Goal: Task Accomplishment & Management: Use online tool/utility

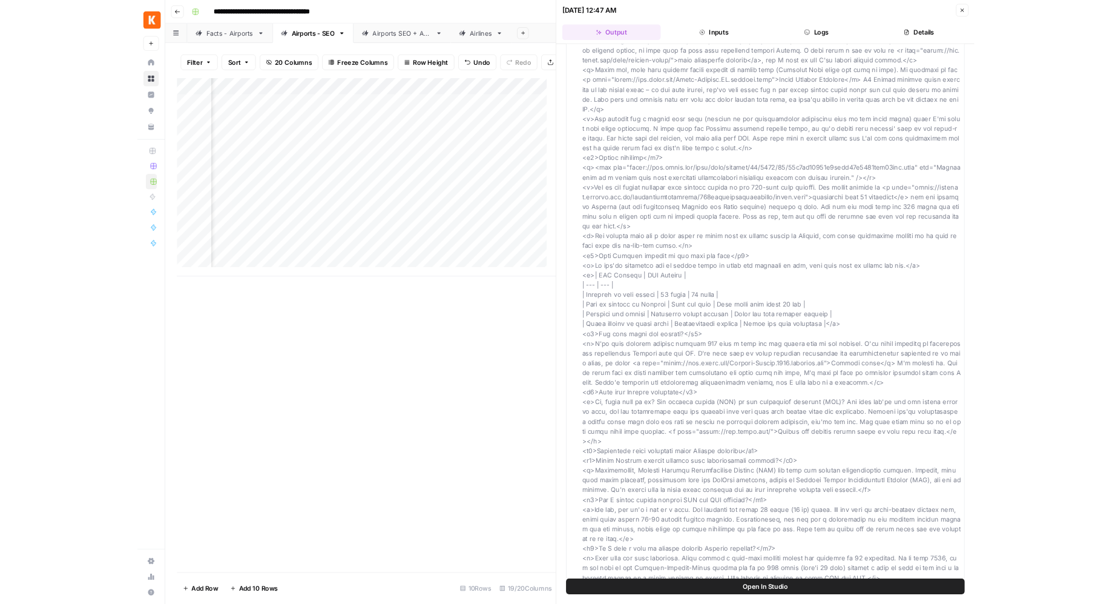
scroll to position [4269, 0]
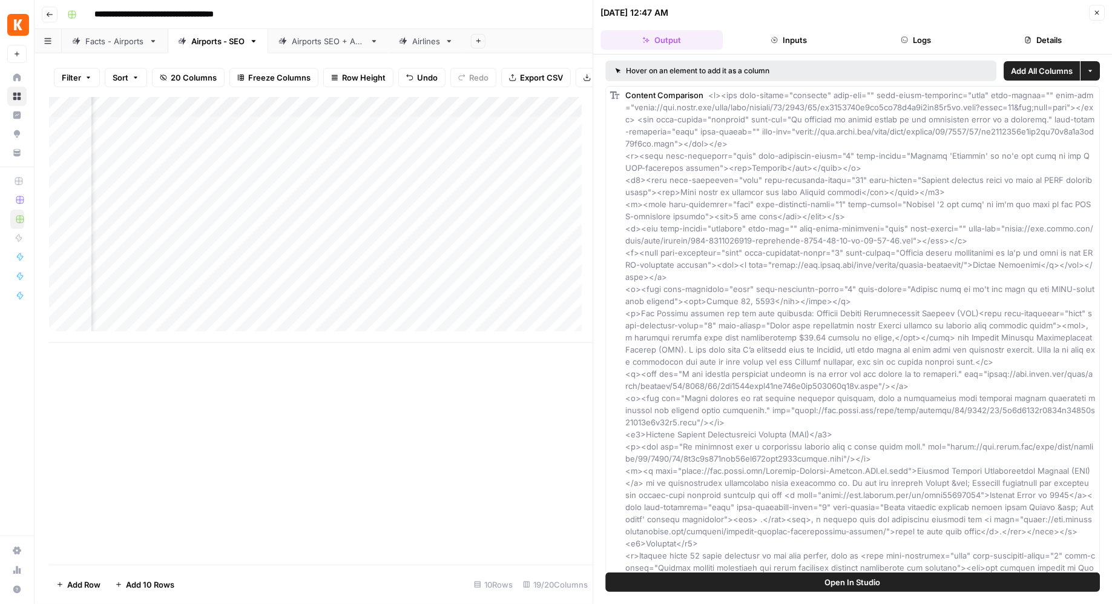
scroll to position [4269, 0]
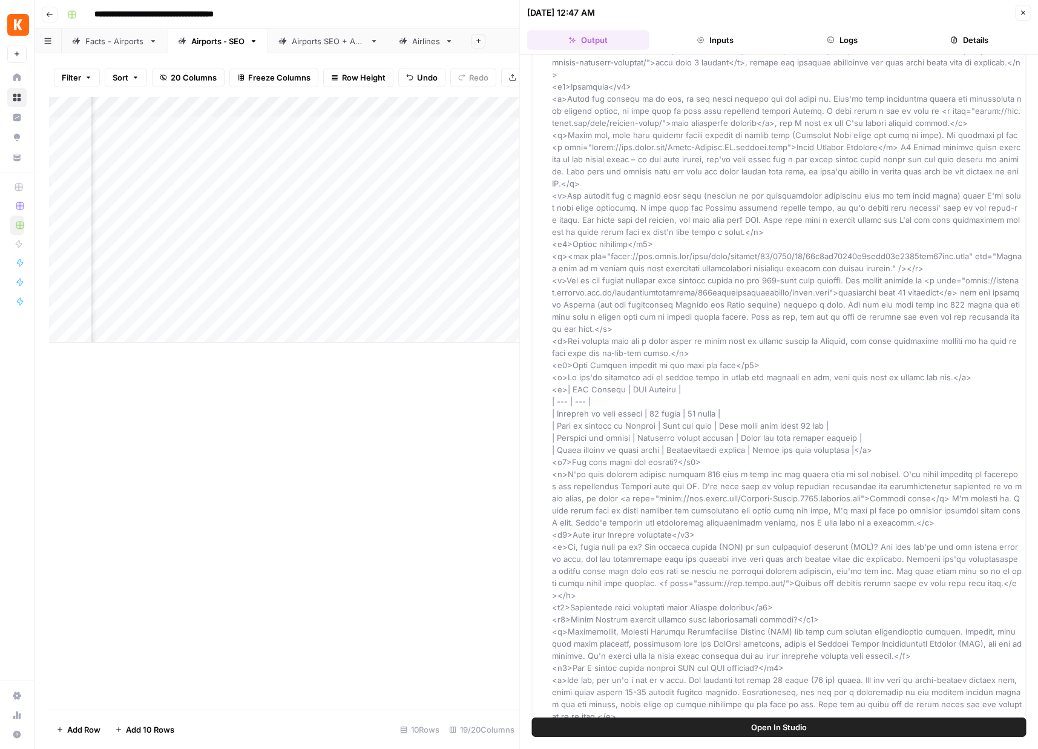
scroll to position [4269, 0]
